Goal: Transaction & Acquisition: Subscribe to service/newsletter

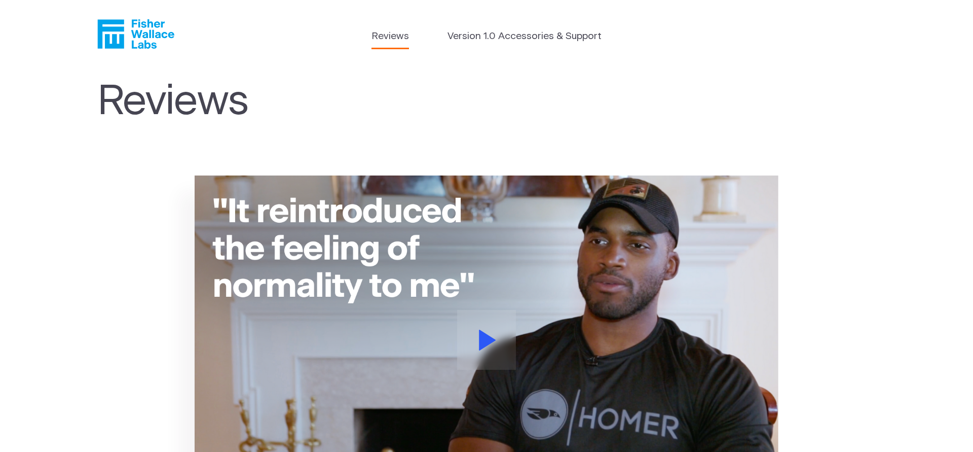
click at [158, 39] on icon "Fisher Wallace" at bounding box center [135, 33] width 77 height 29
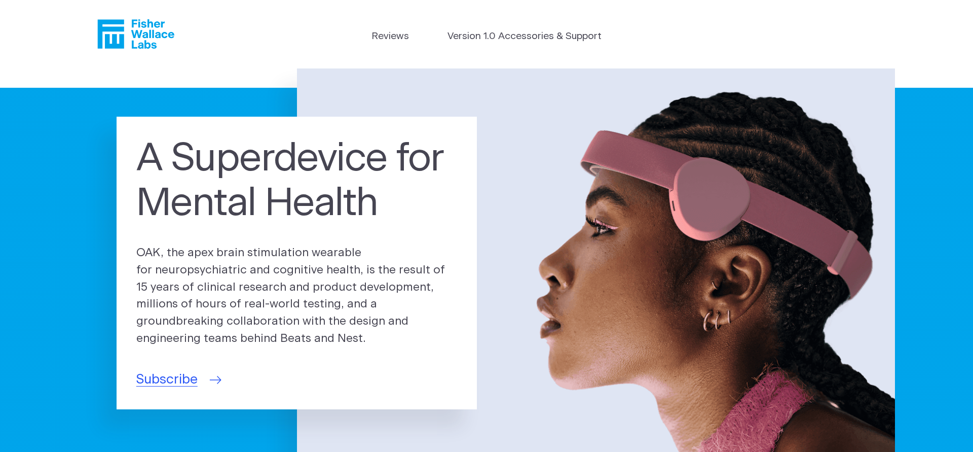
click at [191, 378] on span "Subscribe" at bounding box center [166, 379] width 61 height 20
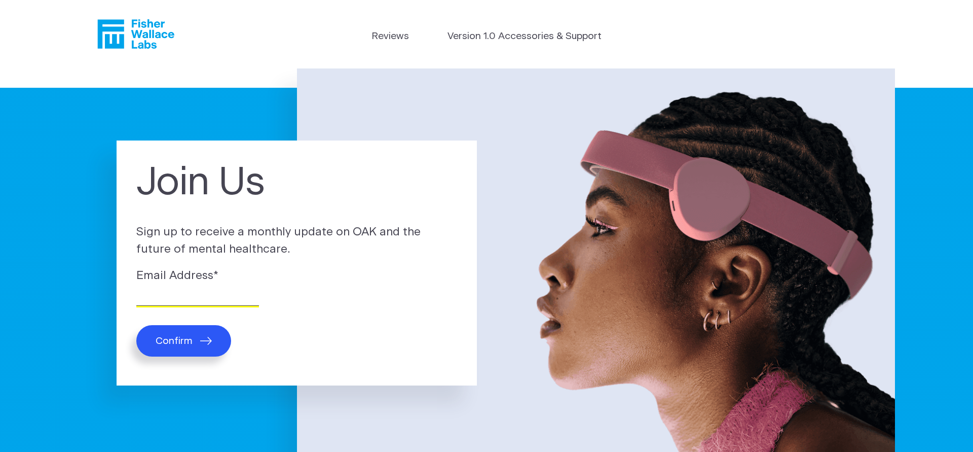
click at [230, 300] on input "Email Address *" at bounding box center [197, 298] width 123 height 16
type input "johnheps@yahoo.com"
click at [196, 342] on button "Confirm" at bounding box center [183, 340] width 95 height 31
click at [185, 336] on span "Confirm" at bounding box center [174, 341] width 37 height 12
